Goal: Information Seeking & Learning: Learn about a topic

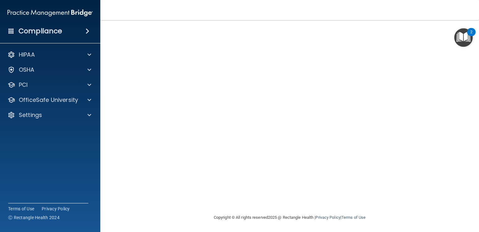
scroll to position [48, 0]
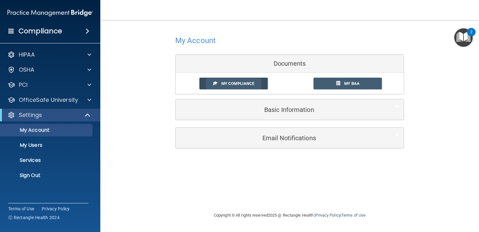
click at [240, 85] on span "My Compliance" at bounding box center [237, 83] width 33 height 5
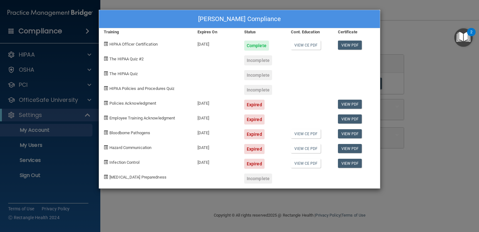
click at [425, 65] on div "Ximena Daza's Compliance Training Expires On Status Cont. Education Certificate…" at bounding box center [239, 116] width 479 height 232
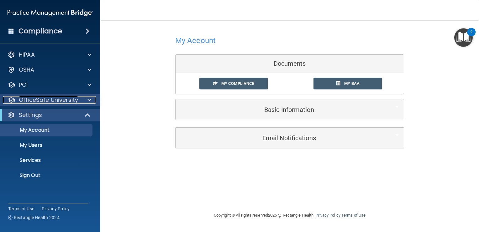
click at [50, 101] on p "OfficeSafe University" at bounding box center [48, 100] width 59 height 8
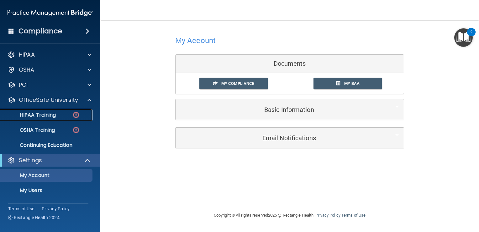
click at [47, 115] on p "HIPAA Training" at bounding box center [30, 115] width 52 height 6
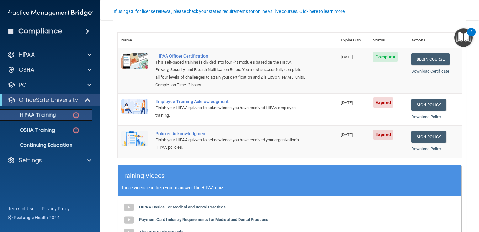
scroll to position [63, 0]
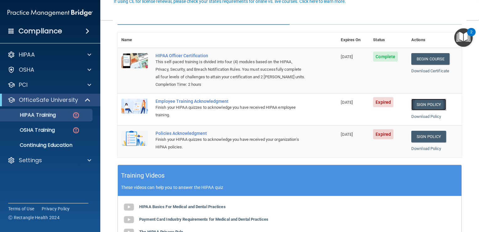
click at [423, 109] on link "Sign Policy" at bounding box center [429, 105] width 35 height 12
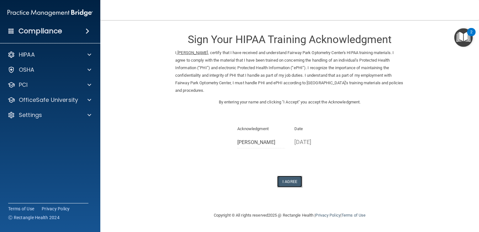
click at [289, 183] on button "I Agree" at bounding box center [289, 181] width 25 height 12
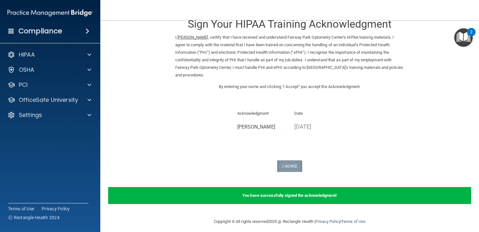
scroll to position [20, 0]
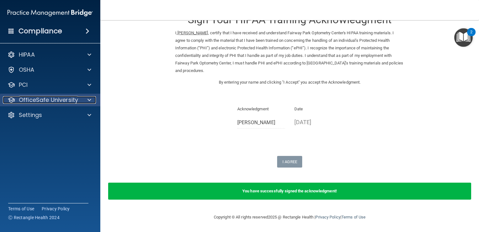
click at [56, 102] on p "OfficeSafe University" at bounding box center [48, 100] width 59 height 8
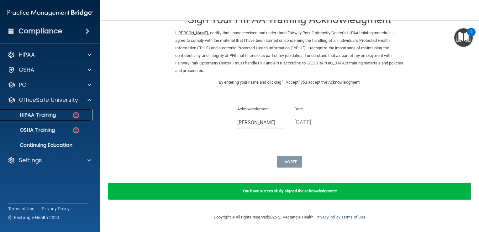
click at [51, 115] on p "HIPAA Training" at bounding box center [30, 115] width 52 height 6
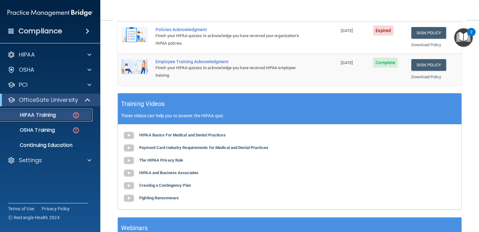
scroll to position [197, 0]
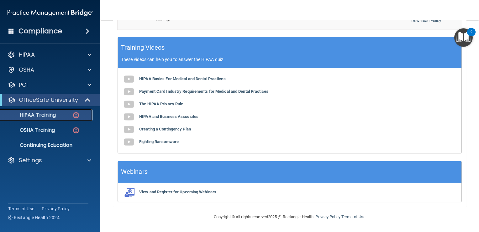
click at [44, 116] on p "HIPAA Training" at bounding box center [30, 115] width 52 height 6
click at [157, 78] on b "HIPAA Basics For Medical and Dental Practices" at bounding box center [182, 78] width 87 height 5
click at [168, 92] on b "Payment Card Industry Requirements for Medical and Dental Practices" at bounding box center [203, 91] width 129 height 5
click at [161, 102] on b "The HIPAA Privacy Rule" at bounding box center [161, 103] width 44 height 5
click at [168, 116] on b "HIPAA and Business Associates" at bounding box center [168, 116] width 59 height 5
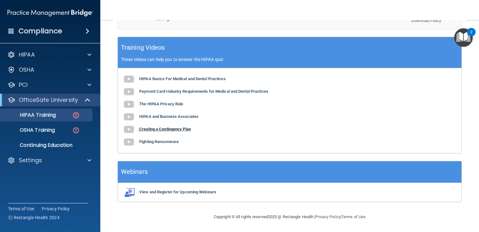
click at [151, 129] on b "Creating a Contingency Plan" at bounding box center [165, 128] width 52 height 5
click at [164, 140] on b "Fighting Ransomware" at bounding box center [159, 141] width 40 height 5
click at [43, 115] on p "HIPAA Training" at bounding box center [30, 115] width 52 height 6
click at [46, 101] on p "OfficeSafe University" at bounding box center [48, 100] width 59 height 8
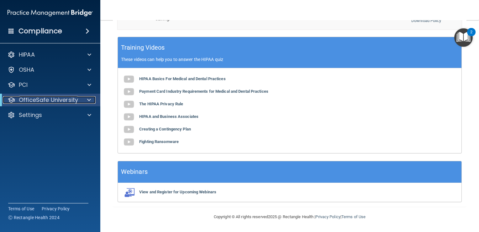
drag, startPoint x: 79, startPoint y: 100, endPoint x: 85, endPoint y: 101, distance: 6.4
click at [79, 100] on div "OfficeSafe University" at bounding box center [41, 100] width 77 height 8
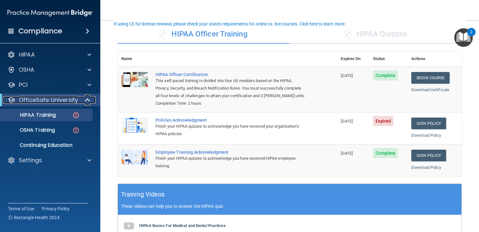
scroll to position [40, 0]
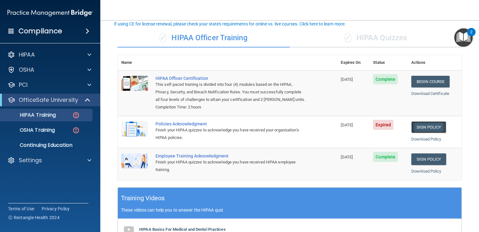
click at [434, 133] on link "Sign Policy" at bounding box center [429, 127] width 35 height 12
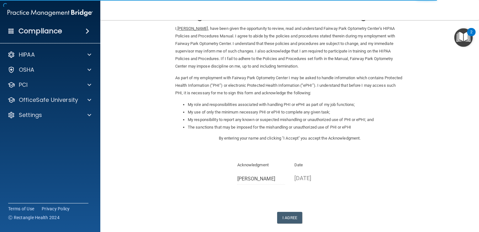
scroll to position [56, 0]
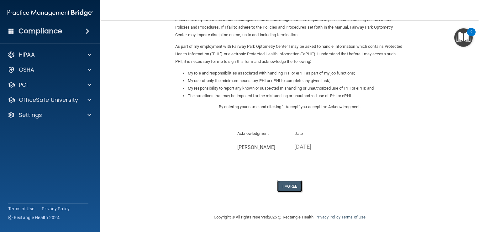
click at [286, 183] on button "I Agree" at bounding box center [289, 186] width 25 height 12
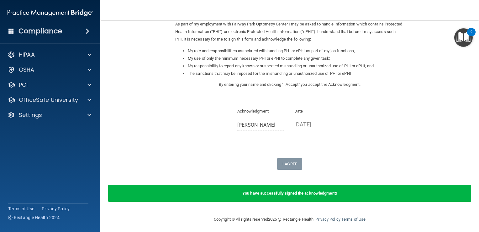
scroll to position [80, 0]
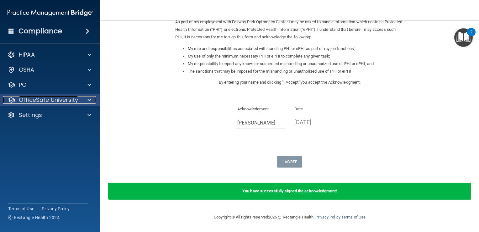
click at [31, 102] on p "OfficeSafe University" at bounding box center [48, 100] width 59 height 8
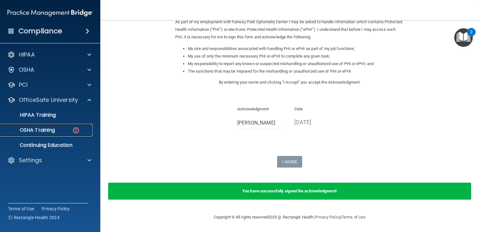
click at [28, 129] on p "OSHA Training" at bounding box center [29, 130] width 51 height 6
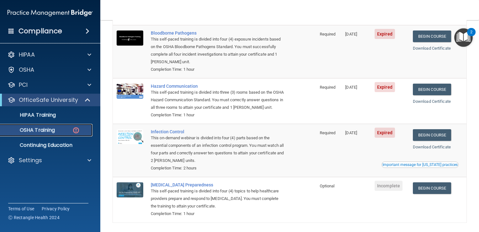
scroll to position [31, 0]
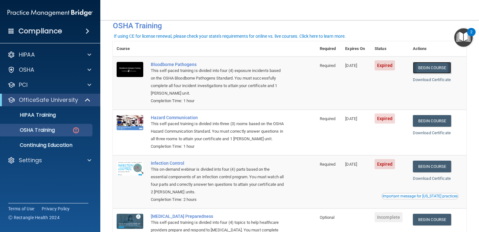
click at [424, 66] on link "Begin Course" at bounding box center [432, 68] width 38 height 12
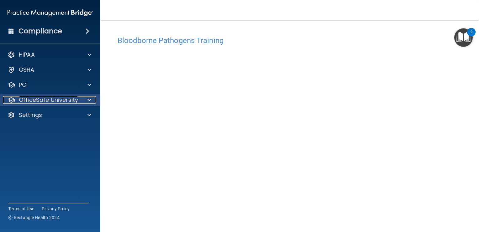
click at [34, 100] on p "OfficeSafe University" at bounding box center [48, 100] width 59 height 8
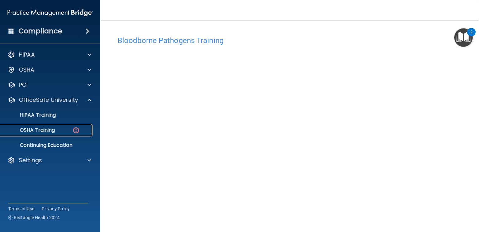
click at [33, 131] on p "OSHA Training" at bounding box center [29, 130] width 51 height 6
